Goal: Task Accomplishment & Management: Use online tool/utility

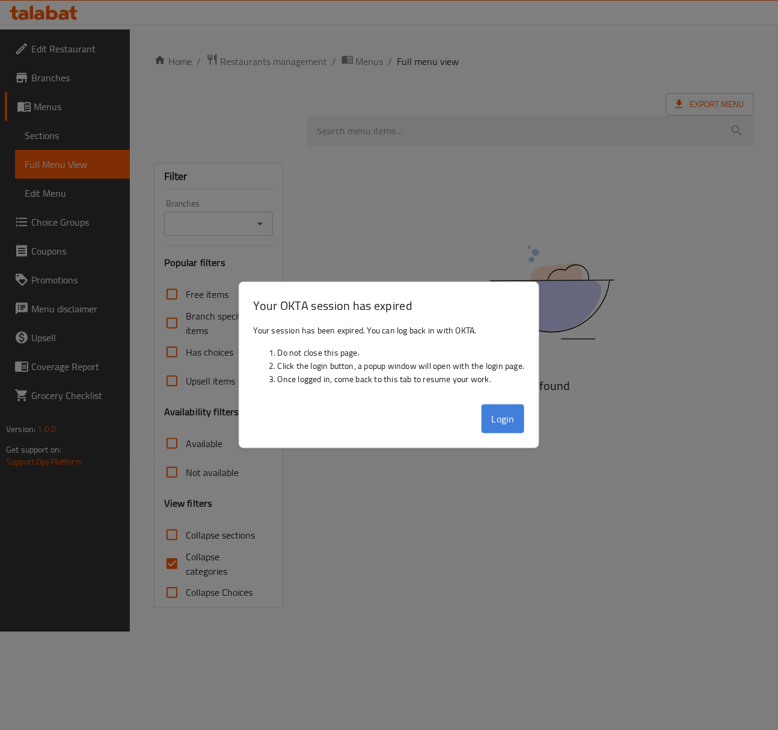
click at [499, 410] on button "Login" at bounding box center [503, 418] width 43 height 29
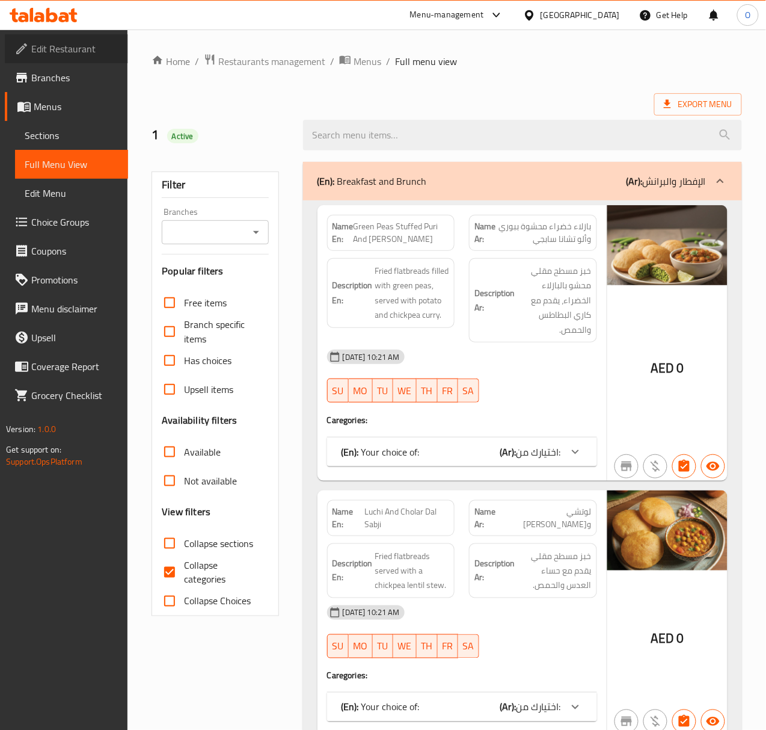
click at [113, 49] on span "Edit Restaurant" at bounding box center [74, 49] width 87 height 14
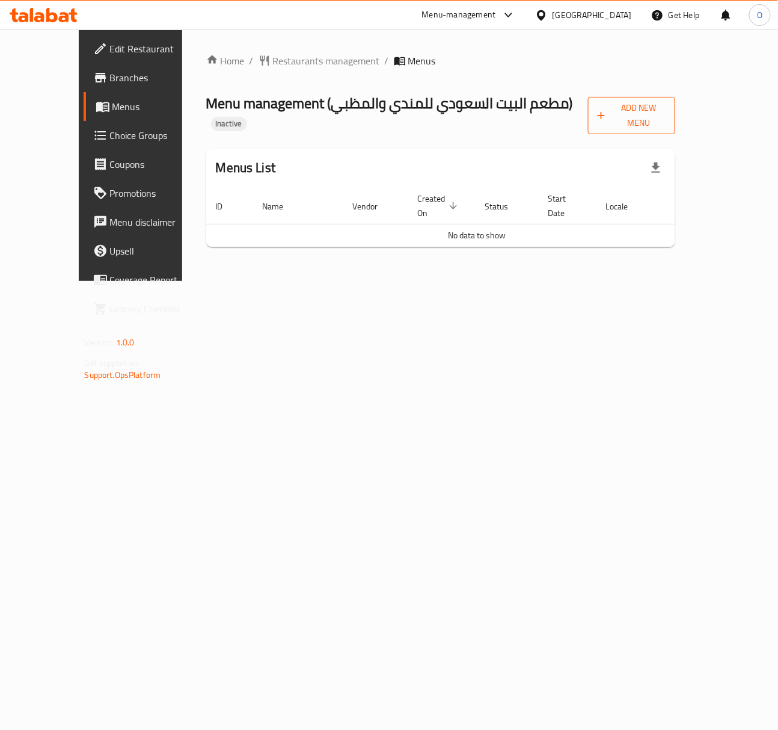
click at [666, 102] on span "Add New Menu" at bounding box center [632, 115] width 68 height 30
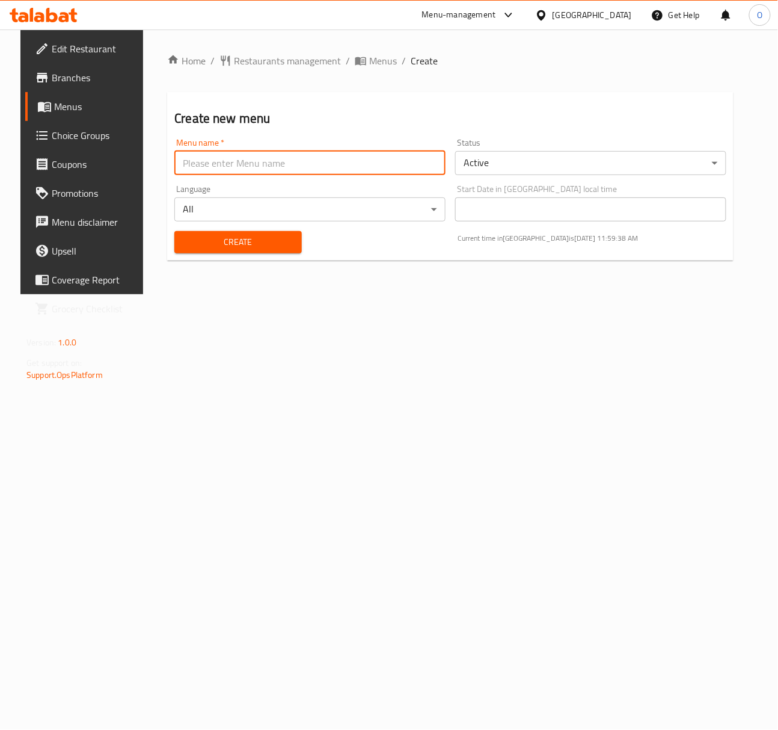
paste input "342757555"
type input "342757555 - 7.10.2025"
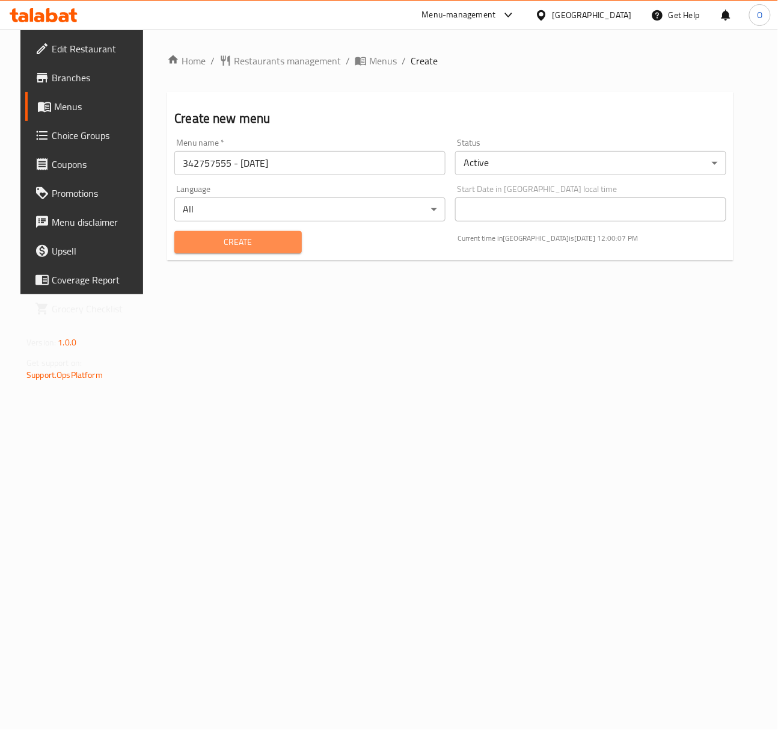
click at [256, 239] on span "Create" at bounding box center [238, 242] width 108 height 15
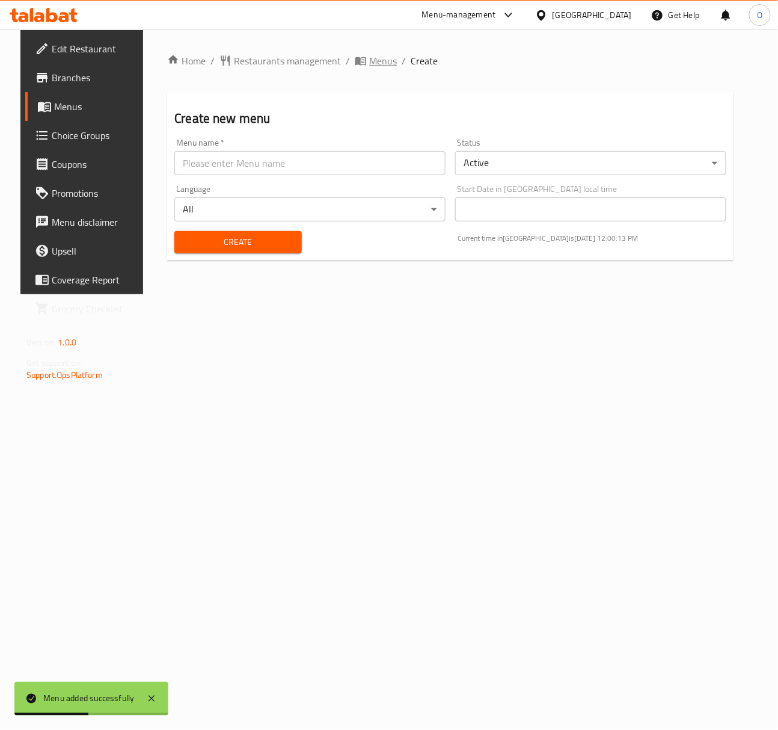
click at [369, 63] on span "Menus" at bounding box center [383, 61] width 28 height 14
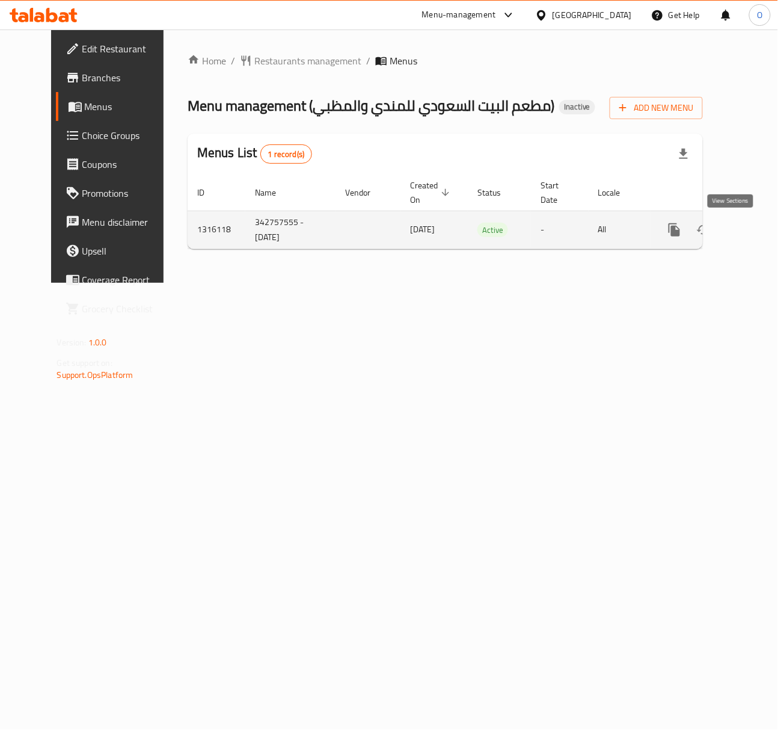
click at [754, 224] on icon "enhanced table" at bounding box center [761, 230] width 14 height 14
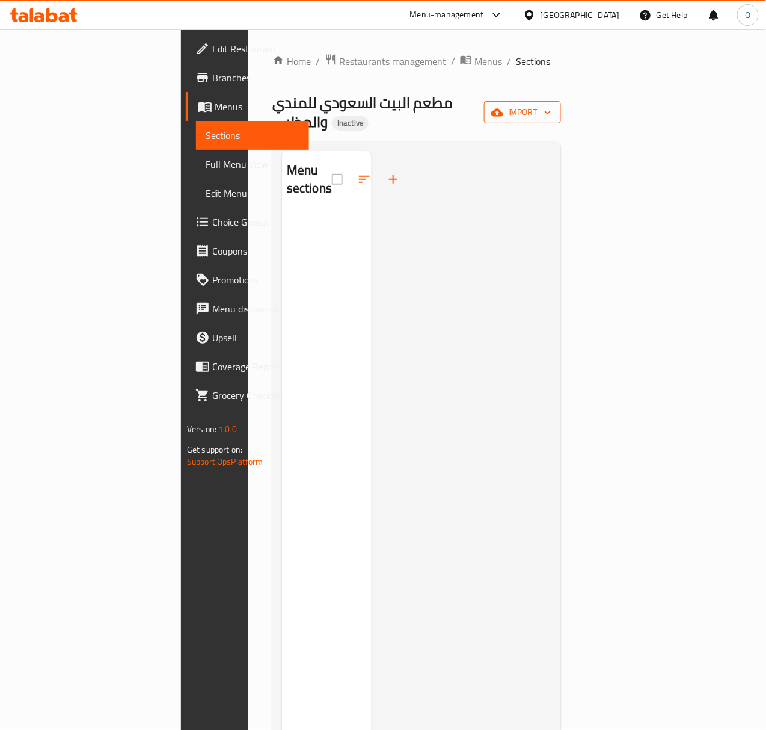
click at [504, 106] on icon "button" at bounding box center [497, 112] width 12 height 12
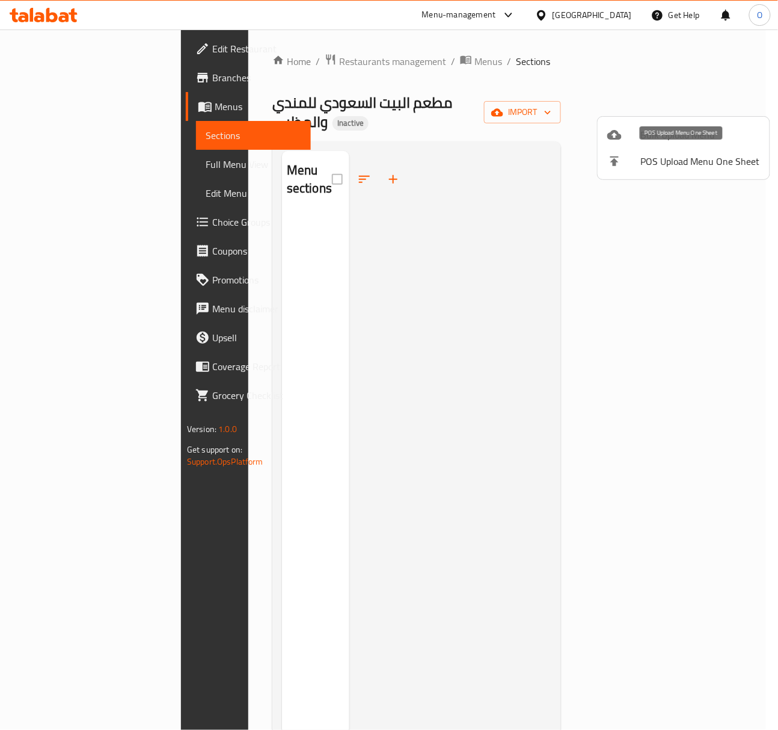
click at [649, 154] on span "POS Upload Menu One Sheet" at bounding box center [700, 161] width 119 height 14
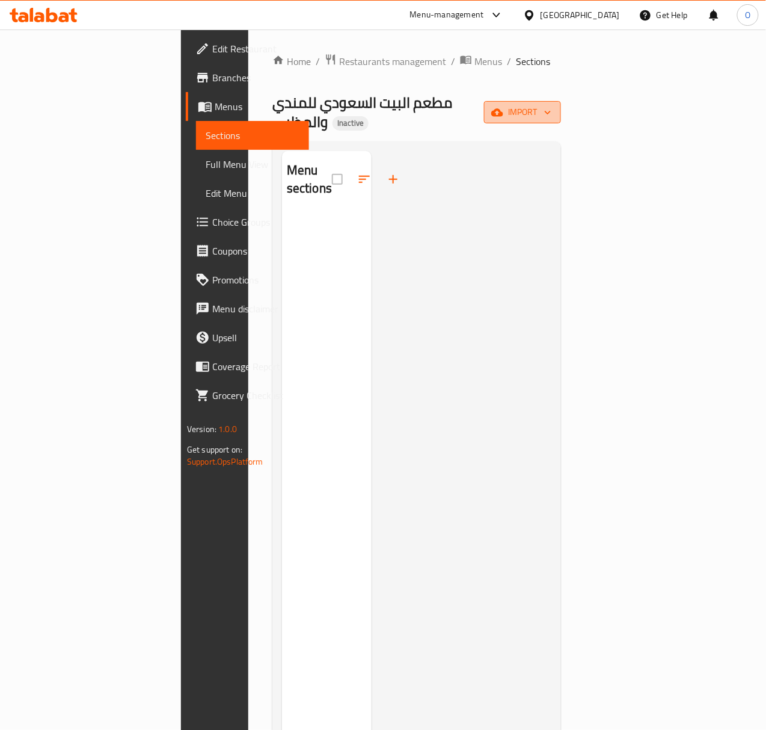
click at [552, 112] on span "import" at bounding box center [523, 112] width 58 height 15
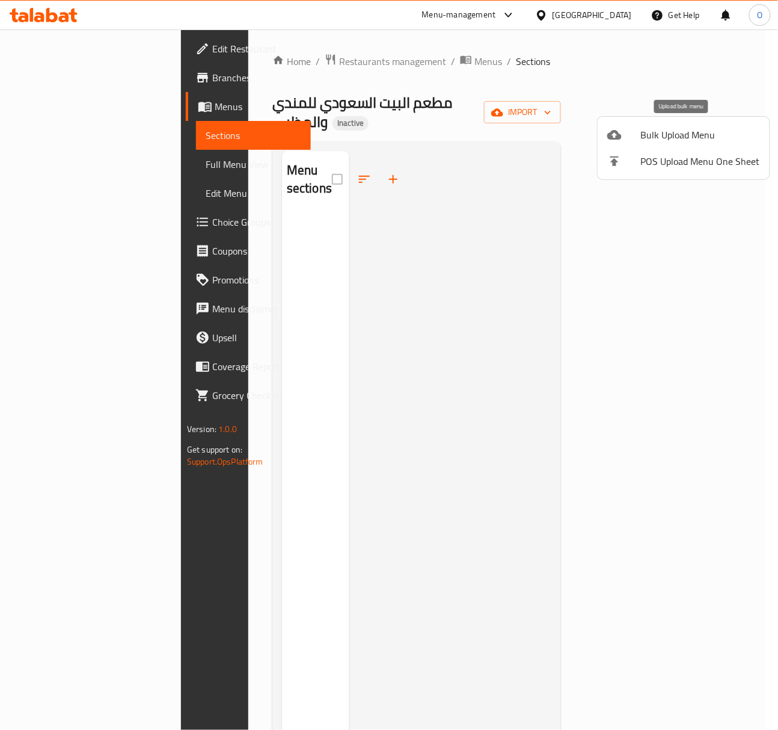
click at [701, 129] on span "Bulk Upload Menu" at bounding box center [700, 135] width 119 height 14
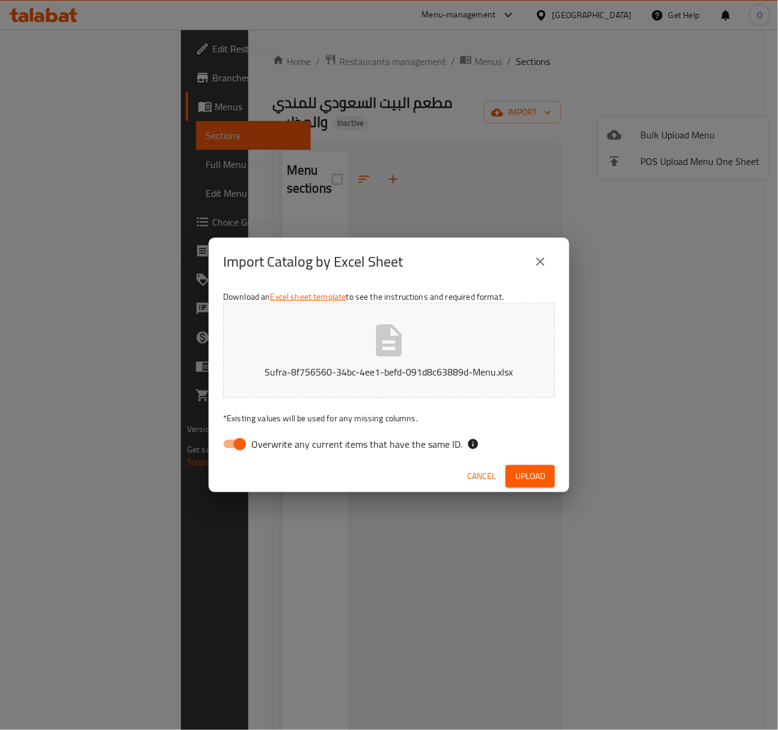
drag, startPoint x: 285, startPoint y: 441, endPoint x: 294, endPoint y: 443, distance: 9.3
click at [286, 441] on span "Overwrite any current items that have the same ID." at bounding box center [356, 444] width 211 height 14
click at [274, 441] on input "Overwrite any current items that have the same ID." at bounding box center [240, 444] width 69 height 23
checkbox input "false"
click at [520, 469] on span "Upload" at bounding box center [531, 476] width 30 height 15
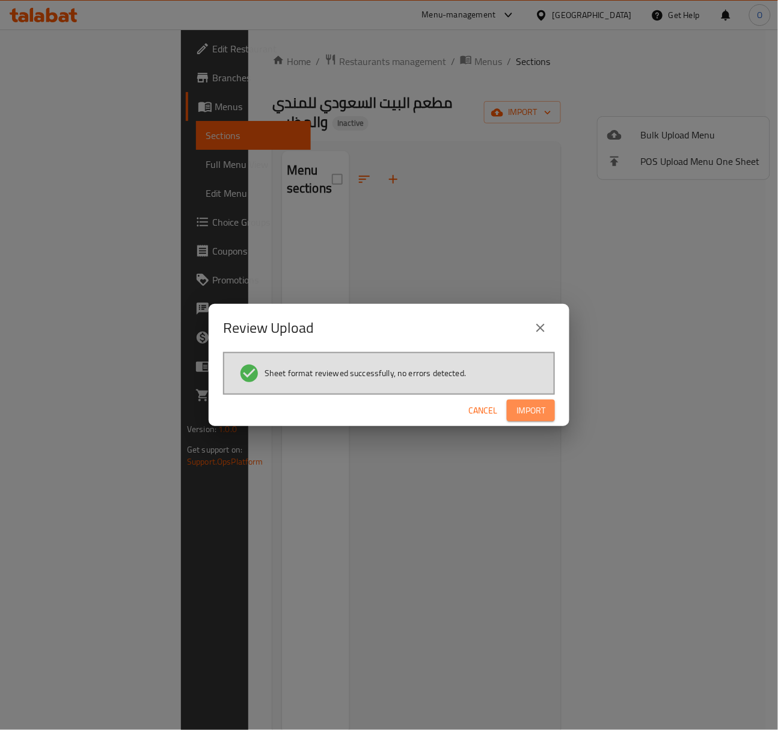
click at [517, 414] on span "Import" at bounding box center [531, 410] width 29 height 15
